Goal: Task Accomplishment & Management: Manage account settings

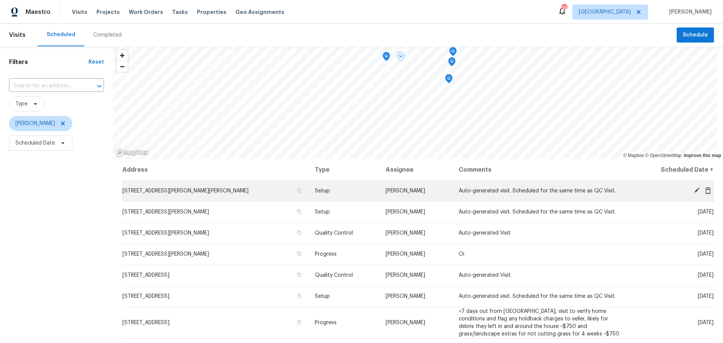
click at [693, 192] on icon at bounding box center [696, 190] width 7 height 7
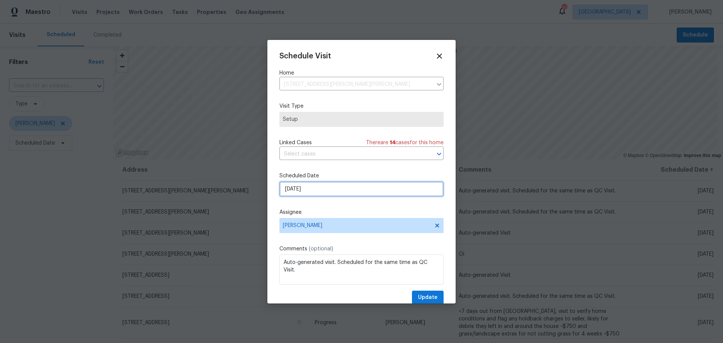
click at [316, 192] on input "[DATE]" at bounding box center [361, 188] width 164 height 15
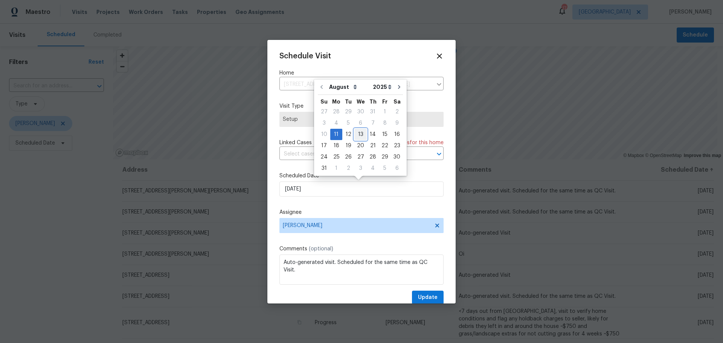
click at [363, 136] on div "13" at bounding box center [360, 134] width 12 height 11
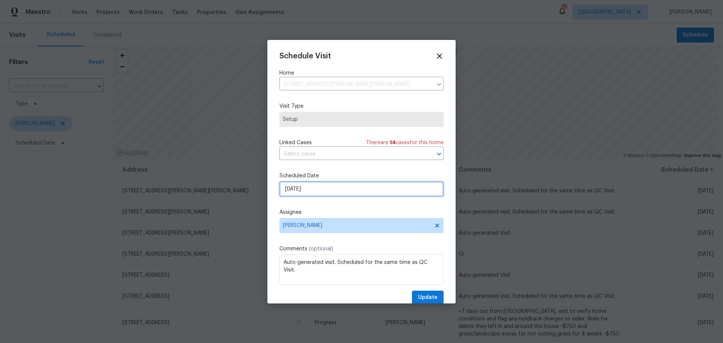
click at [366, 189] on input "[DATE]" at bounding box center [361, 188] width 164 height 15
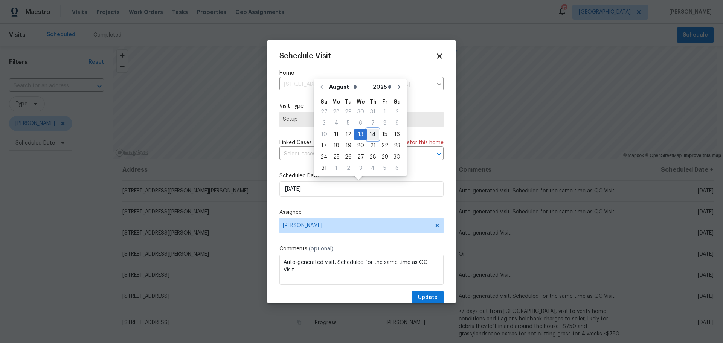
click at [371, 136] on div "14" at bounding box center [373, 134] width 12 height 11
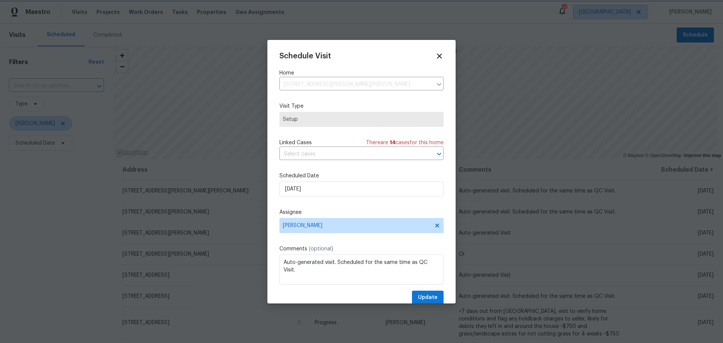
type input "[DATE]"
click at [412, 296] on button "Update" at bounding box center [428, 298] width 32 height 14
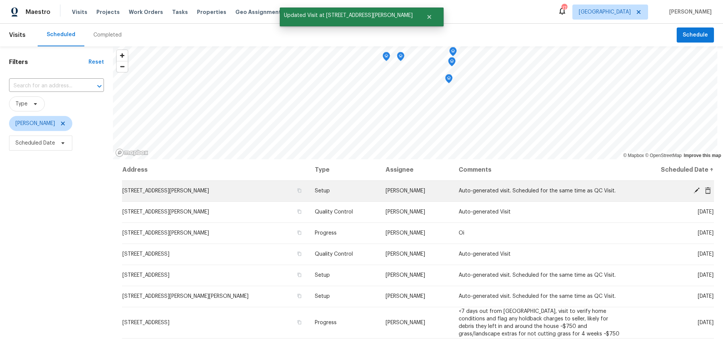
click at [693, 189] on icon at bounding box center [696, 190] width 7 height 7
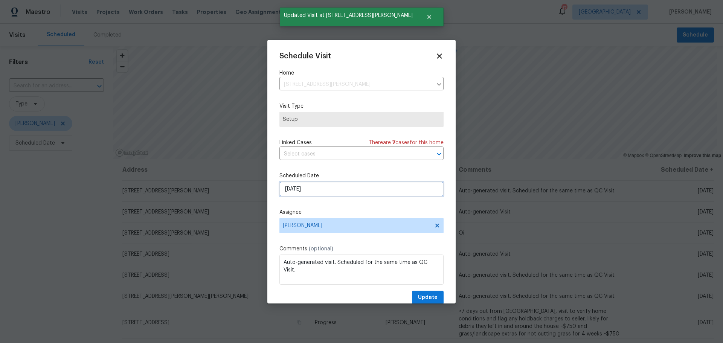
click at [317, 189] on input "[DATE]" at bounding box center [361, 188] width 164 height 15
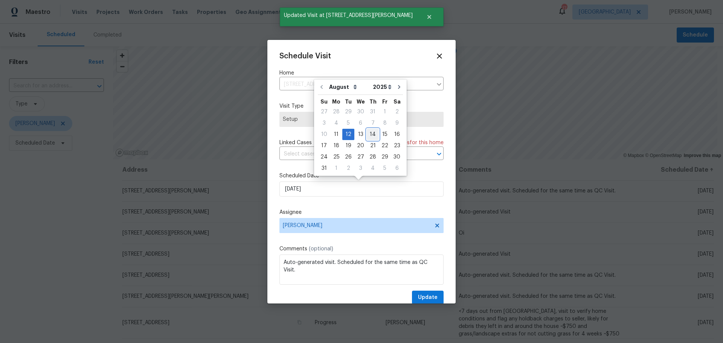
click at [369, 136] on div "14" at bounding box center [373, 134] width 12 height 11
type input "[DATE]"
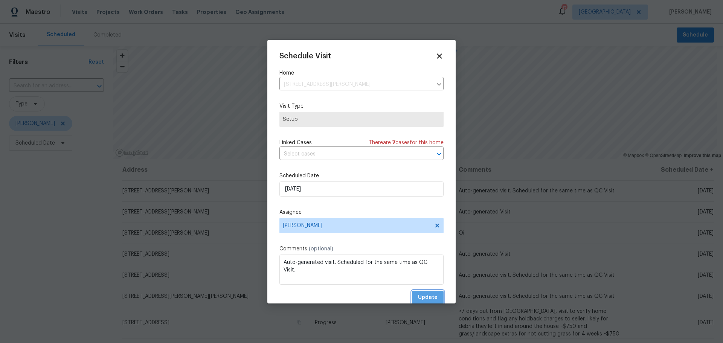
click at [422, 292] on button "Update" at bounding box center [428, 298] width 32 height 14
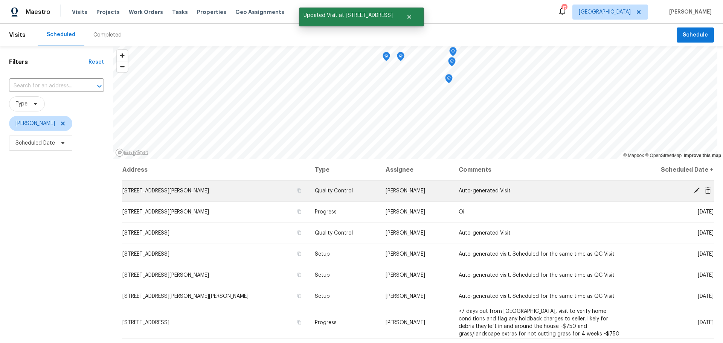
click at [694, 190] on icon at bounding box center [697, 191] width 6 height 6
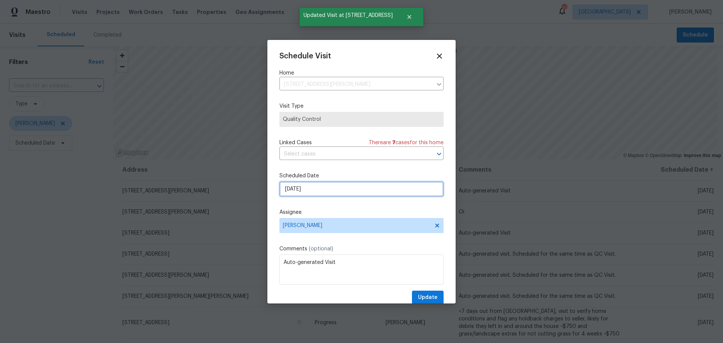
click at [378, 189] on input "[DATE]" at bounding box center [361, 188] width 164 height 15
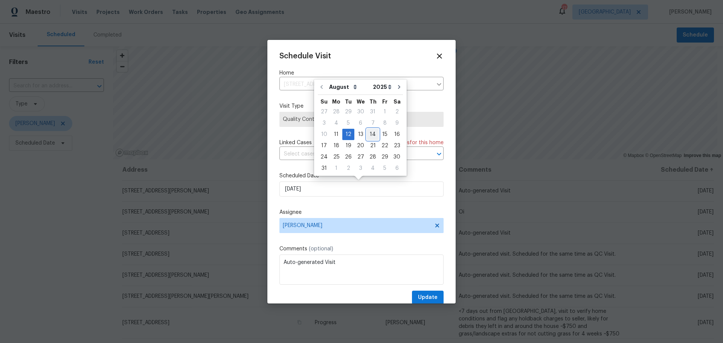
click at [371, 139] on div "14" at bounding box center [373, 134] width 12 height 11
type input "[DATE]"
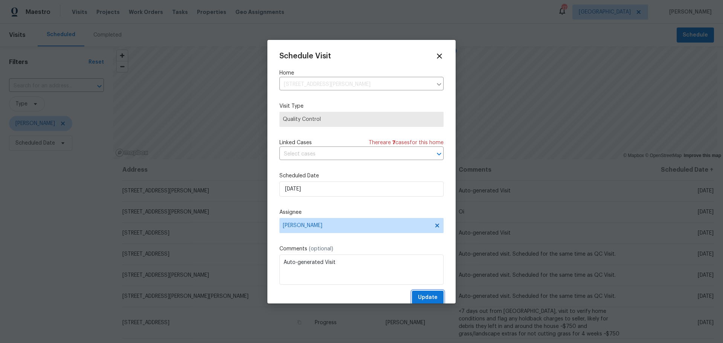
click at [418, 300] on span "Update" at bounding box center [428, 297] width 20 height 9
